Goal: Task Accomplishment & Management: Use online tool/utility

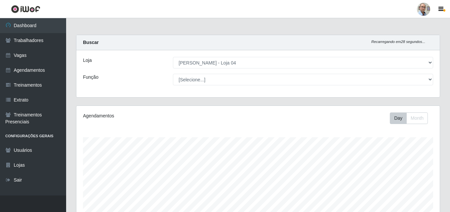
select select "251"
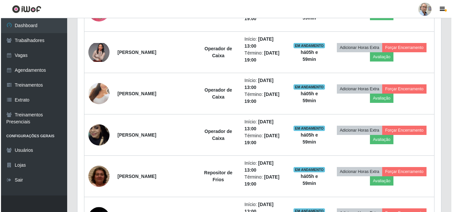
scroll to position [490, 0]
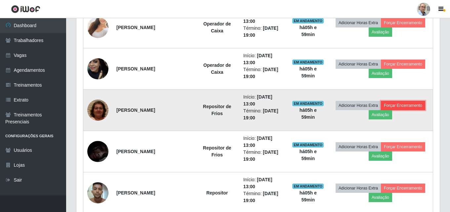
click at [391, 106] on button "Forçar Encerramento" at bounding box center [403, 105] width 44 height 9
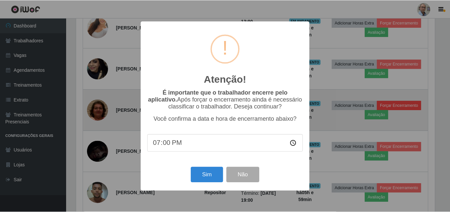
scroll to position [137, 360]
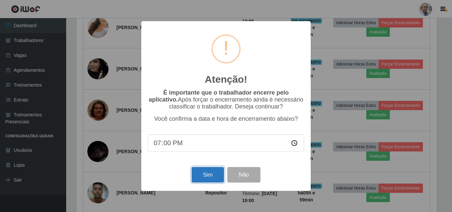
click at [210, 174] on button "Sim" at bounding box center [208, 175] width 32 height 16
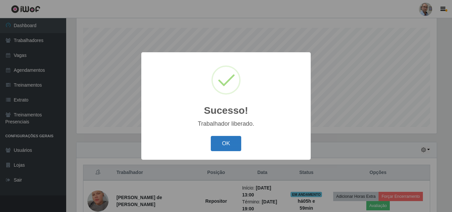
click at [228, 143] on button "OK" at bounding box center [226, 144] width 31 height 16
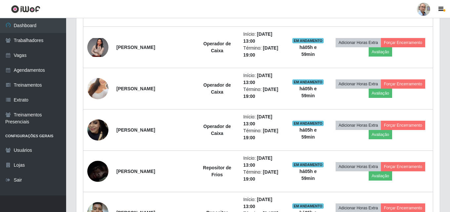
scroll to position [440, 0]
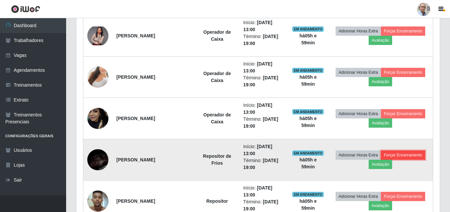
click at [397, 154] on button "Forçar Encerramento" at bounding box center [403, 155] width 44 height 9
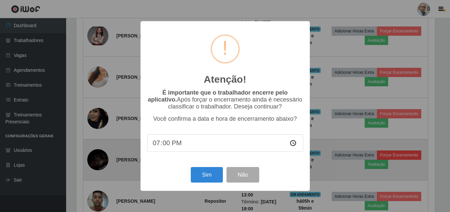
scroll to position [137, 360]
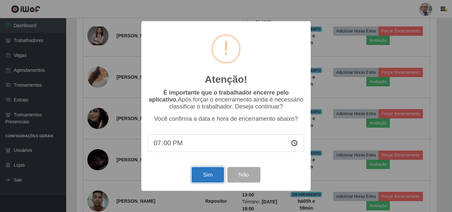
click at [209, 174] on button "Sim" at bounding box center [208, 175] width 32 height 16
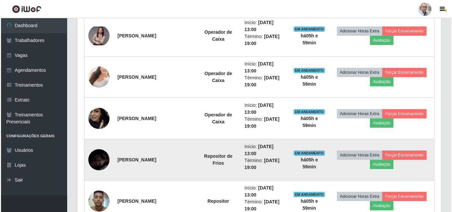
scroll to position [0, 0]
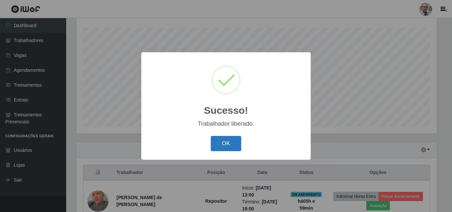
click at [225, 145] on button "OK" at bounding box center [226, 144] width 31 height 16
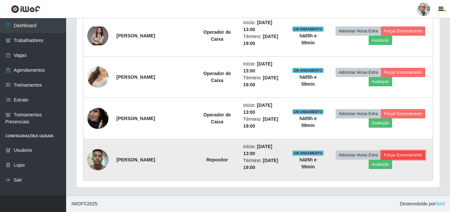
click at [401, 152] on button "Forçar Encerramento" at bounding box center [403, 155] width 44 height 9
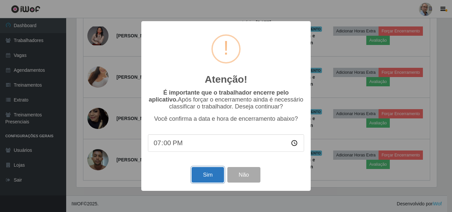
click at [210, 175] on button "Sim" at bounding box center [208, 175] width 32 height 16
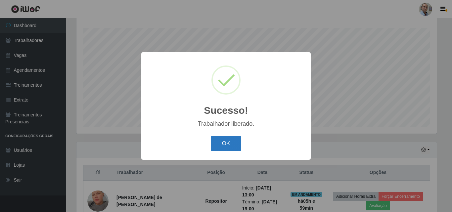
click at [227, 143] on button "OK" at bounding box center [226, 144] width 31 height 16
